Goal: Task Accomplishment & Management: Manage account settings

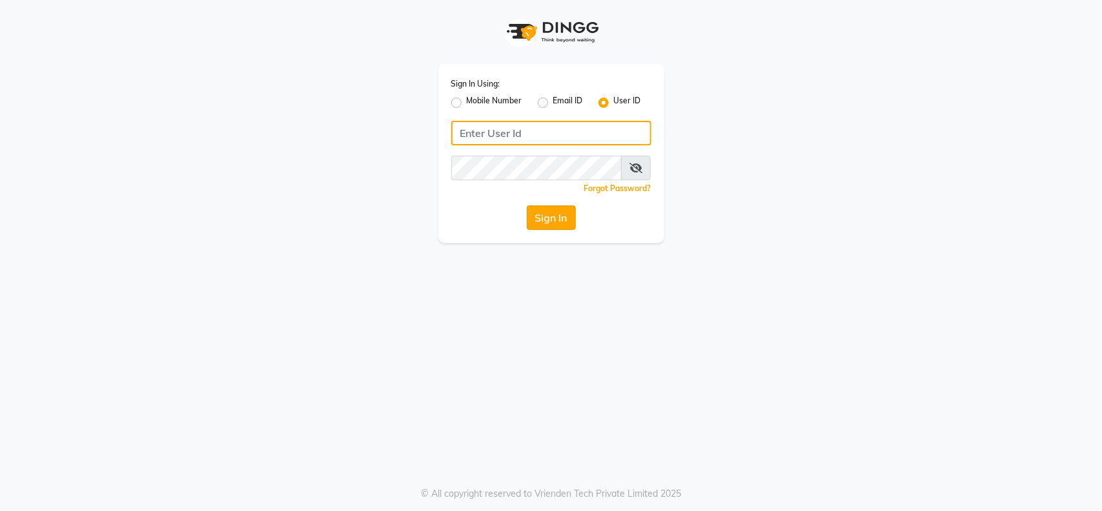
type input "kapeedsharma003@gmail.com"
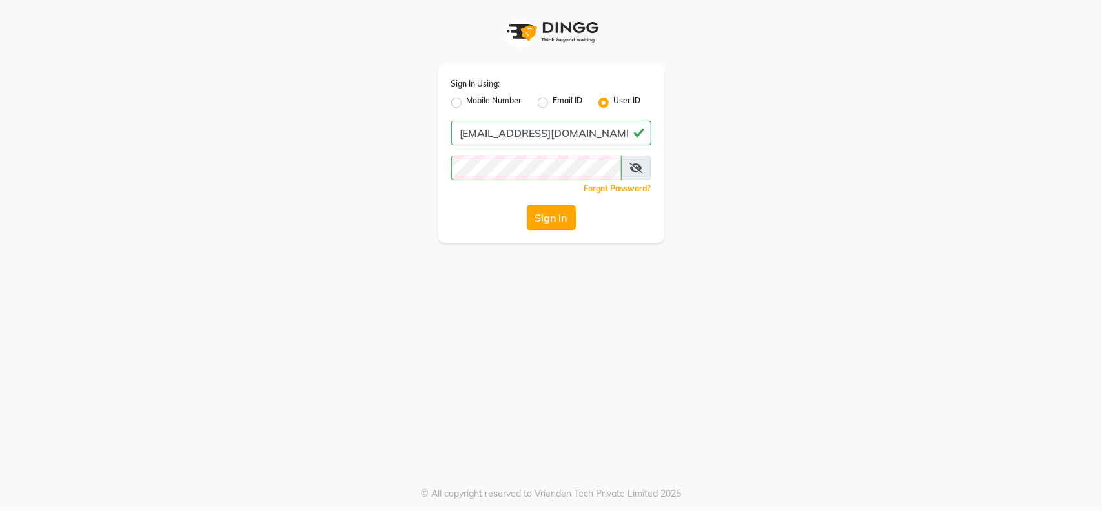
click at [553, 218] on button "Sign In" at bounding box center [551, 217] width 49 height 25
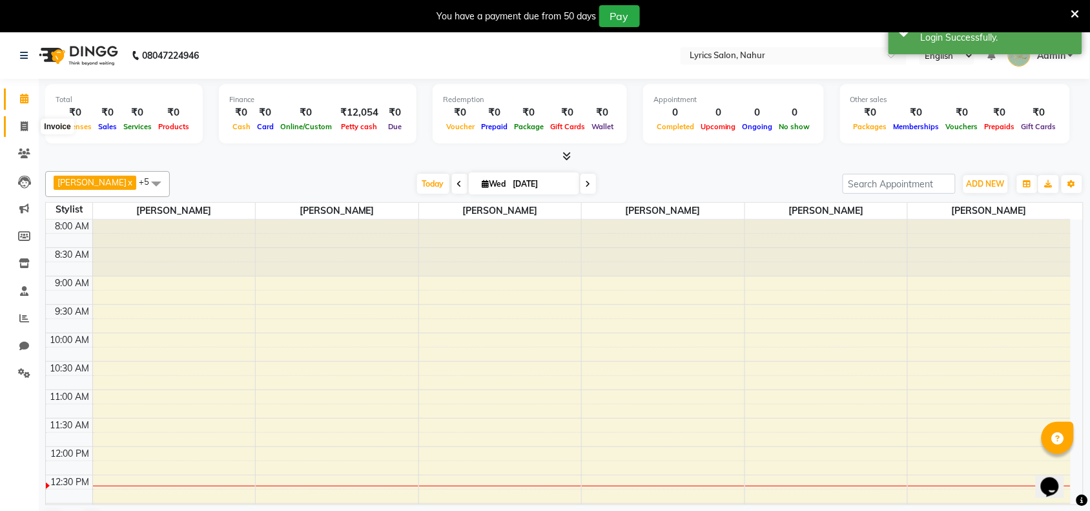
click at [18, 128] on span at bounding box center [24, 126] width 23 height 15
select select "8608"
select select "service"
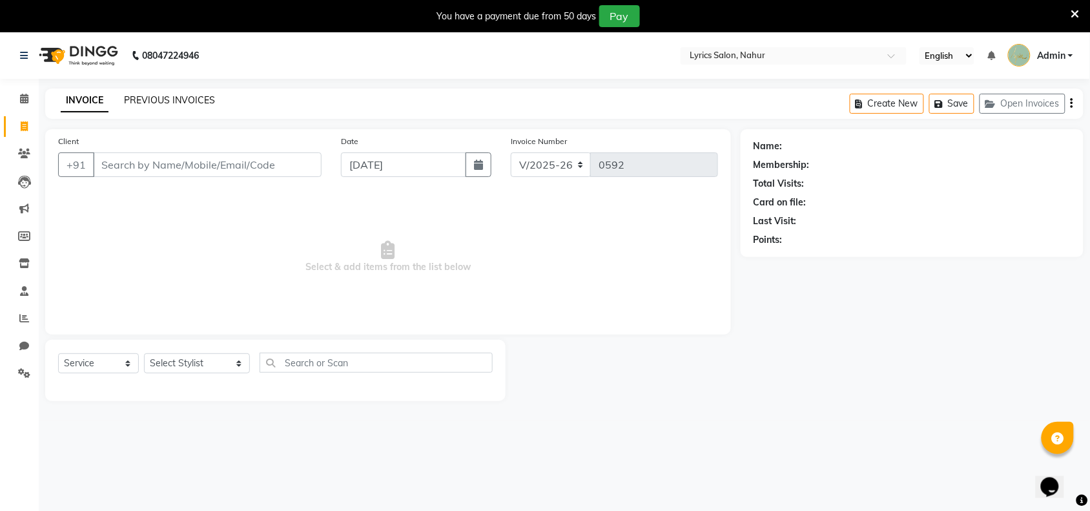
click at [136, 101] on link "PREVIOUS INVOICES" at bounding box center [169, 100] width 91 height 12
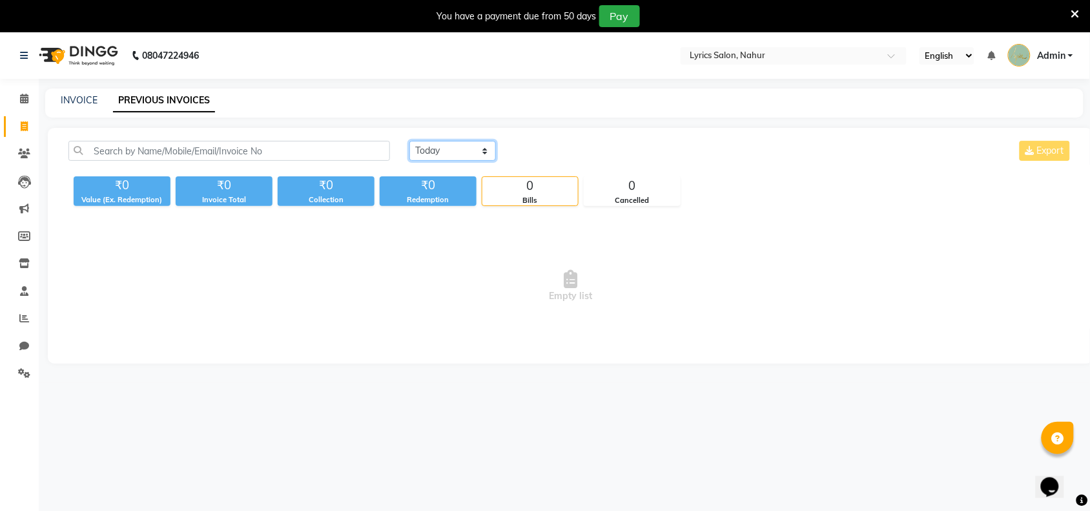
click at [453, 152] on select "Today Yesterday Custom Range" at bounding box center [452, 151] width 87 height 20
select select "range"
click at [409, 141] on select "Today Yesterday Custom Range" at bounding box center [452, 151] width 87 height 20
click at [578, 154] on input "03-09-2025" at bounding box center [558, 151] width 90 height 18
select select "9"
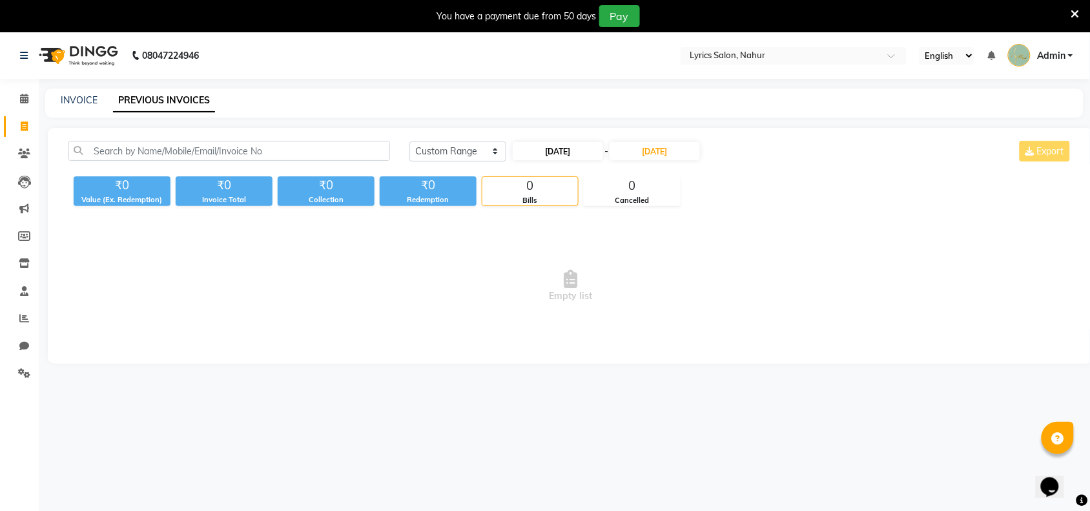
select select "2025"
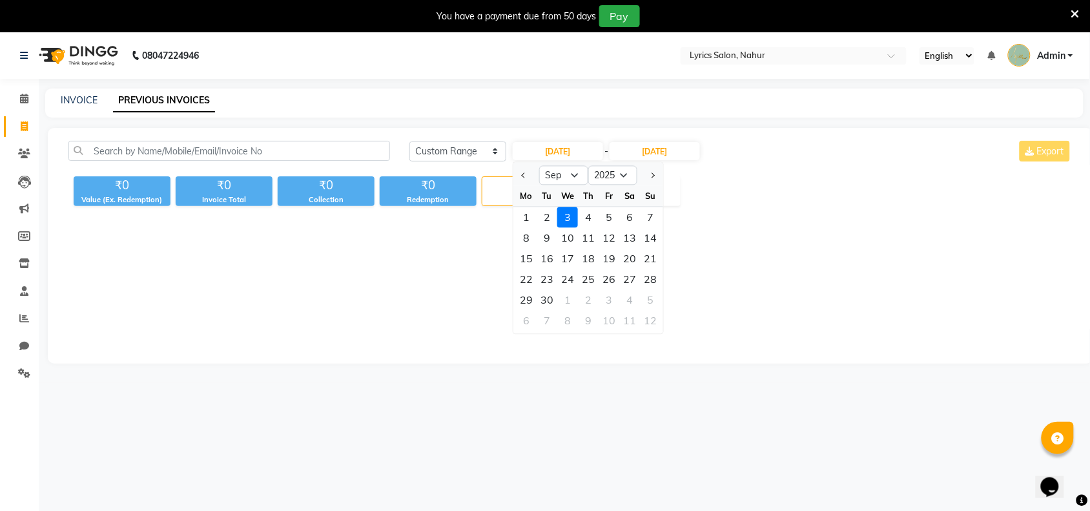
click at [531, 175] on div at bounding box center [526, 175] width 26 height 21
click at [525, 175] on span "Previous month" at bounding box center [524, 174] width 5 height 5
select select "8"
click at [608, 218] on div "1" at bounding box center [608, 217] width 21 height 21
type input "01-08-2025"
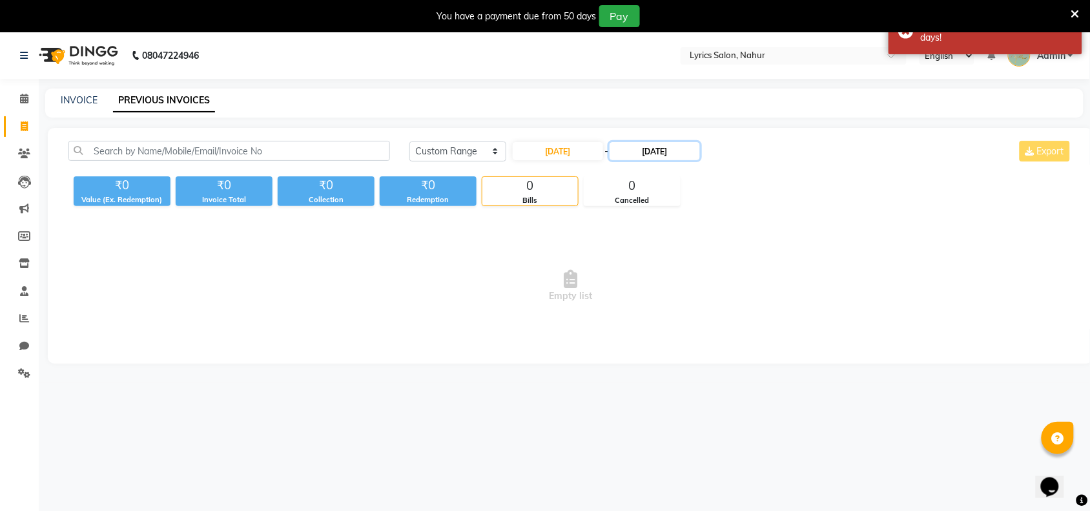
click at [699, 156] on input "03-09-2025" at bounding box center [654, 151] width 90 height 18
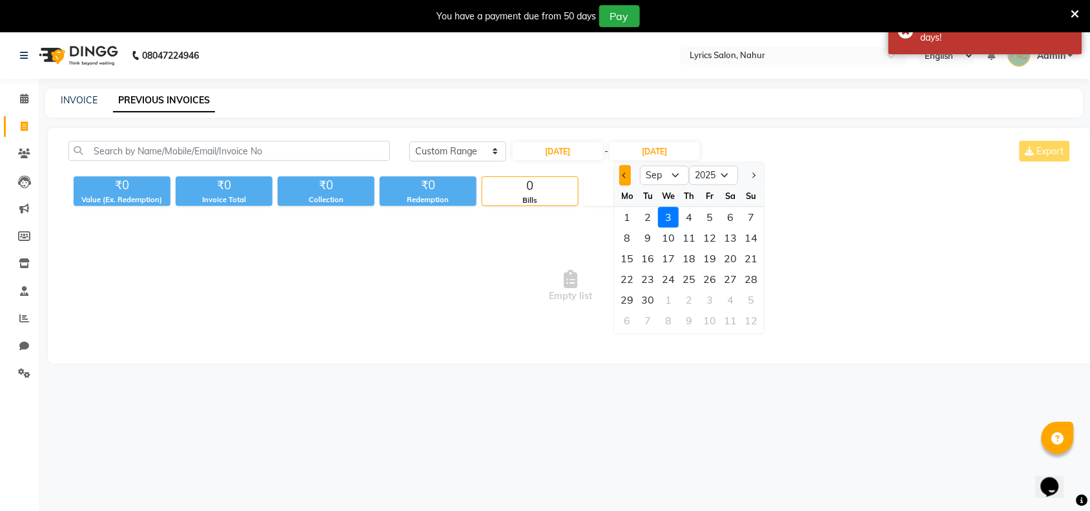
click at [624, 182] on button "Previous month" at bounding box center [625, 175] width 11 height 21
select select "8"
click at [754, 301] on div "31" at bounding box center [751, 300] width 21 height 21
type input "31-08-2025"
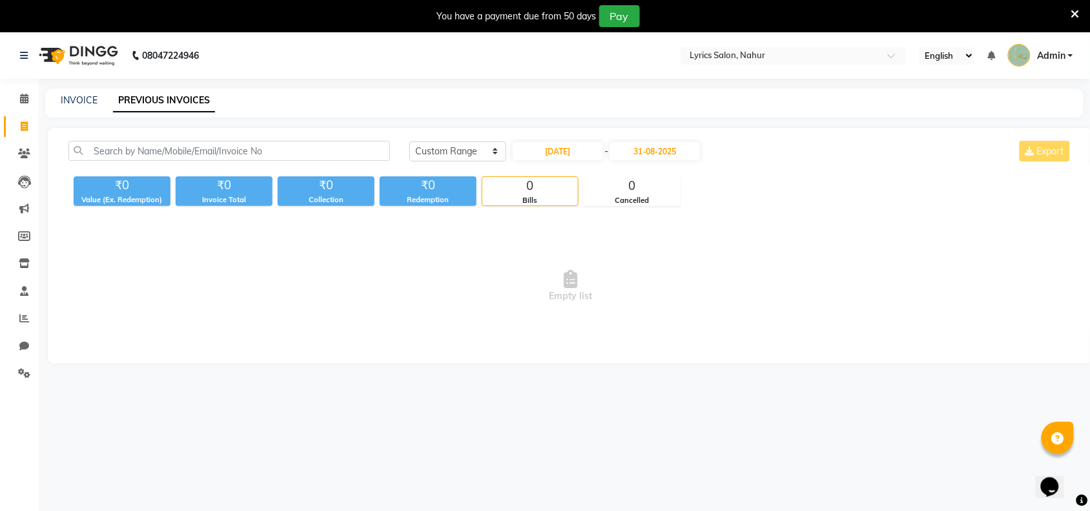
click at [633, 302] on span "Empty list" at bounding box center [570, 285] width 1004 height 129
